Goal: Navigation & Orientation: Find specific page/section

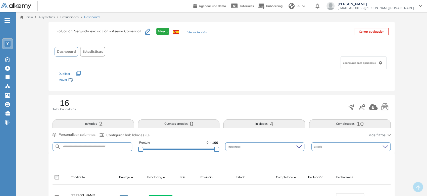
click at [26, 17] on link "Inicio" at bounding box center [26, 17] width 13 height 5
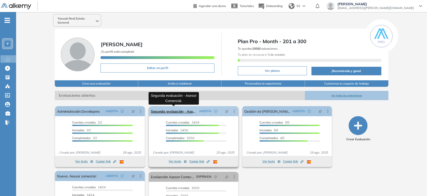
click at [166, 112] on link "Segunda evaluación - Asesor Comercial." at bounding box center [174, 111] width 46 height 10
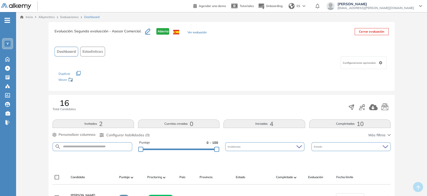
click at [26, 8] on img at bounding box center [16, 6] width 30 height 6
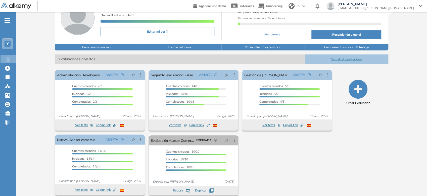
scroll to position [42, 0]
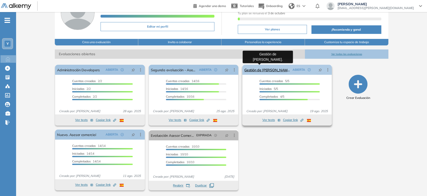
click at [262, 68] on link "Gestión de [PERSON_NAME]." at bounding box center [268, 70] width 46 height 10
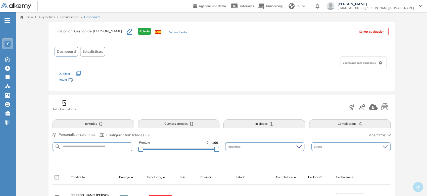
click at [27, 19] on link "Inicio" at bounding box center [26, 17] width 13 height 5
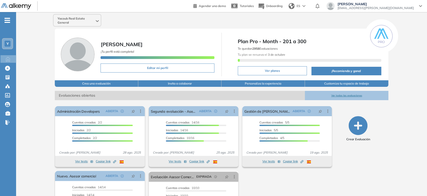
click at [28, 4] on img at bounding box center [16, 6] width 30 height 6
